Goal: Task Accomplishment & Management: Complete application form

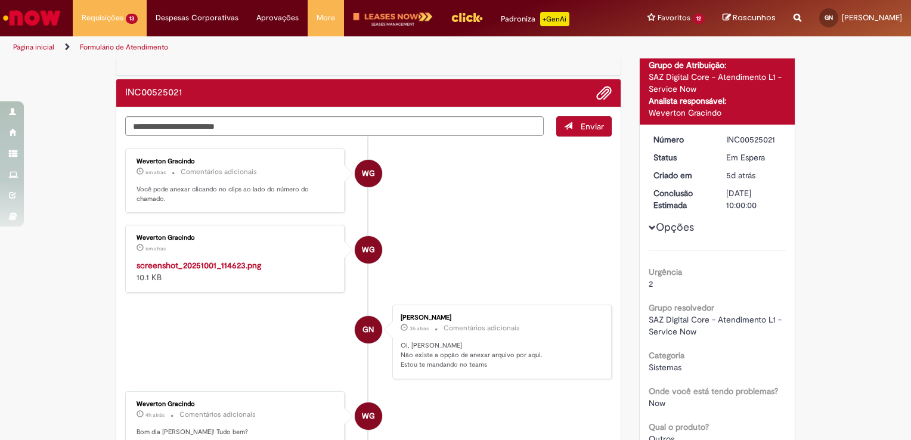
scroll to position [74, 0]
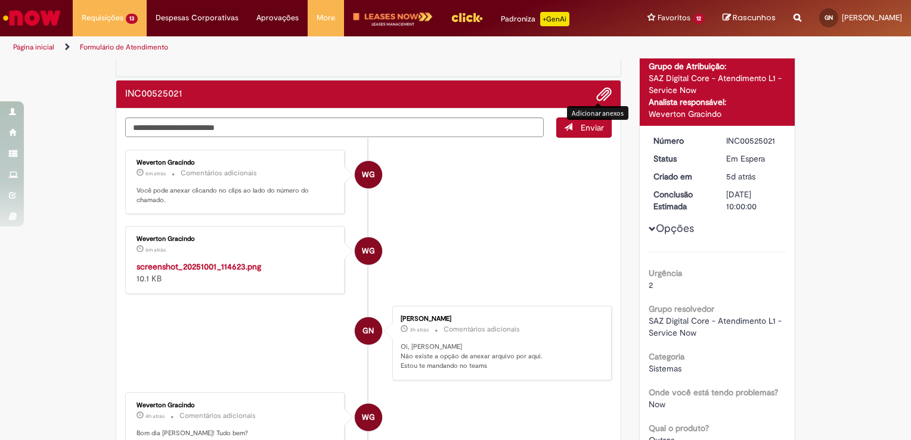
click at [598, 96] on span "Adicionar anexos" at bounding box center [604, 95] width 14 height 14
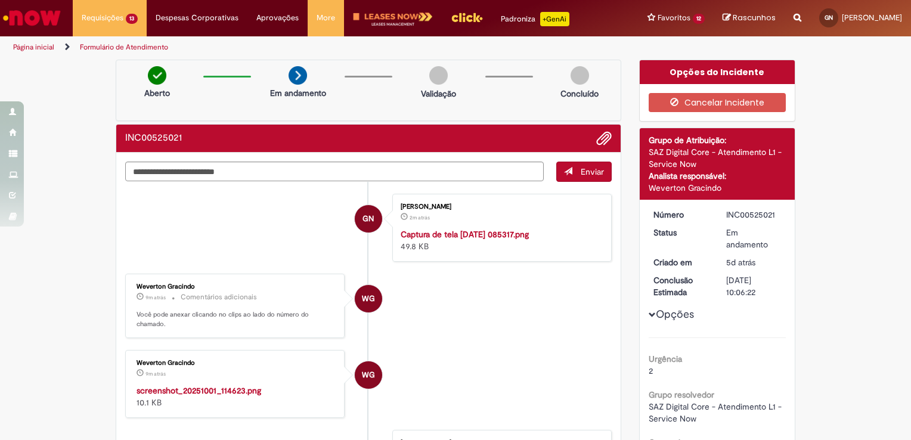
scroll to position [57, 0]
